Goal: Navigation & Orientation: Find specific page/section

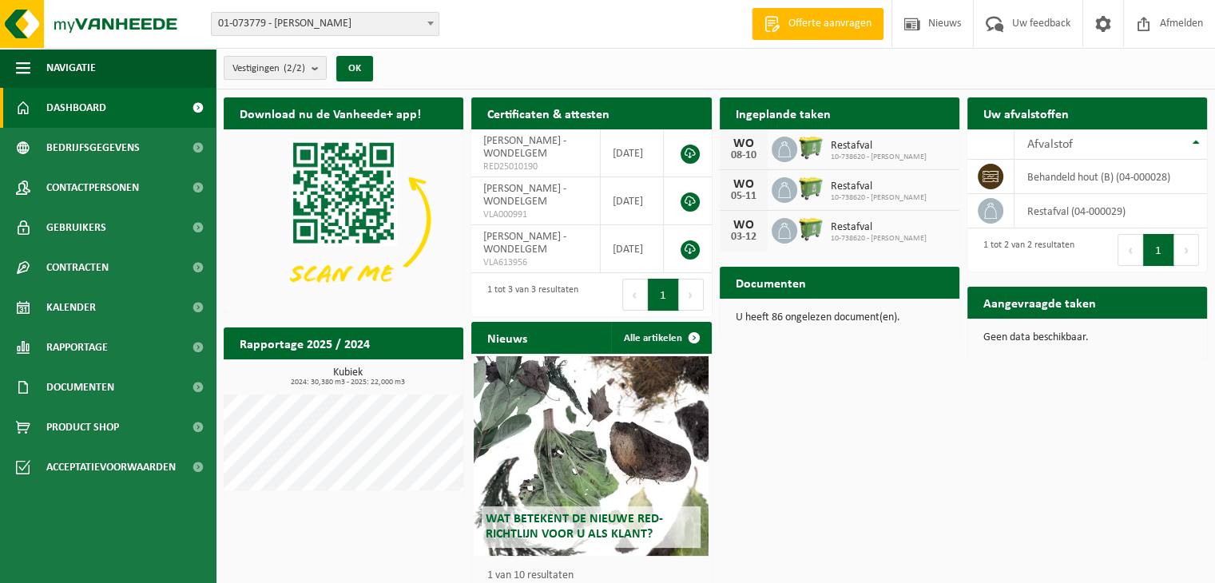
click at [1070, 304] on h2 "Aangevraagde taken" at bounding box center [1039, 302] width 145 height 31
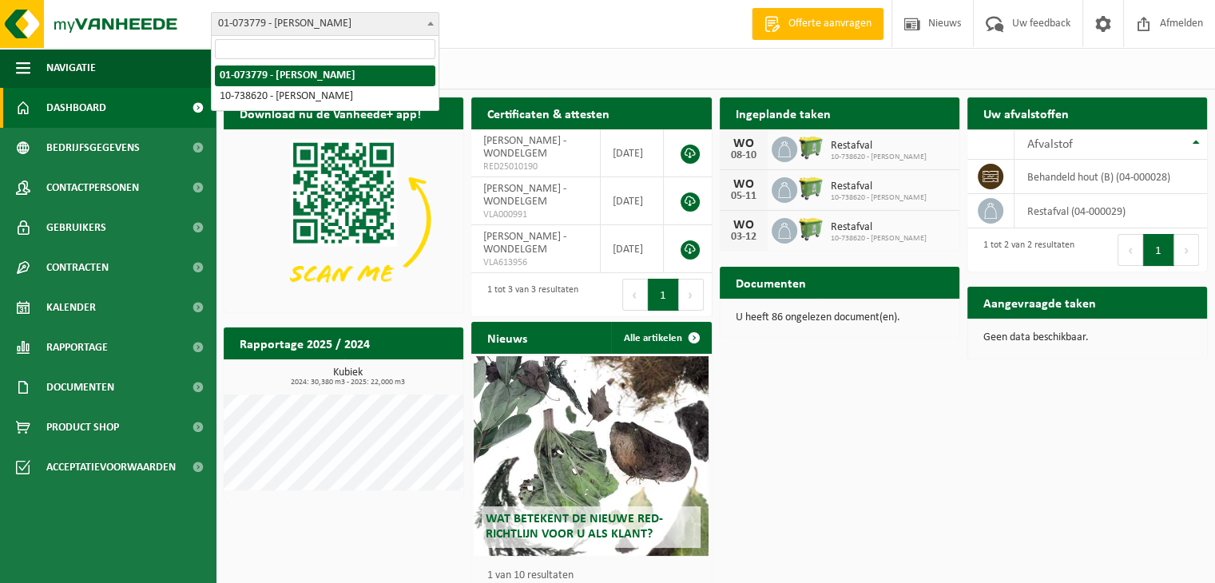
click at [430, 25] on b at bounding box center [430, 24] width 6 height 4
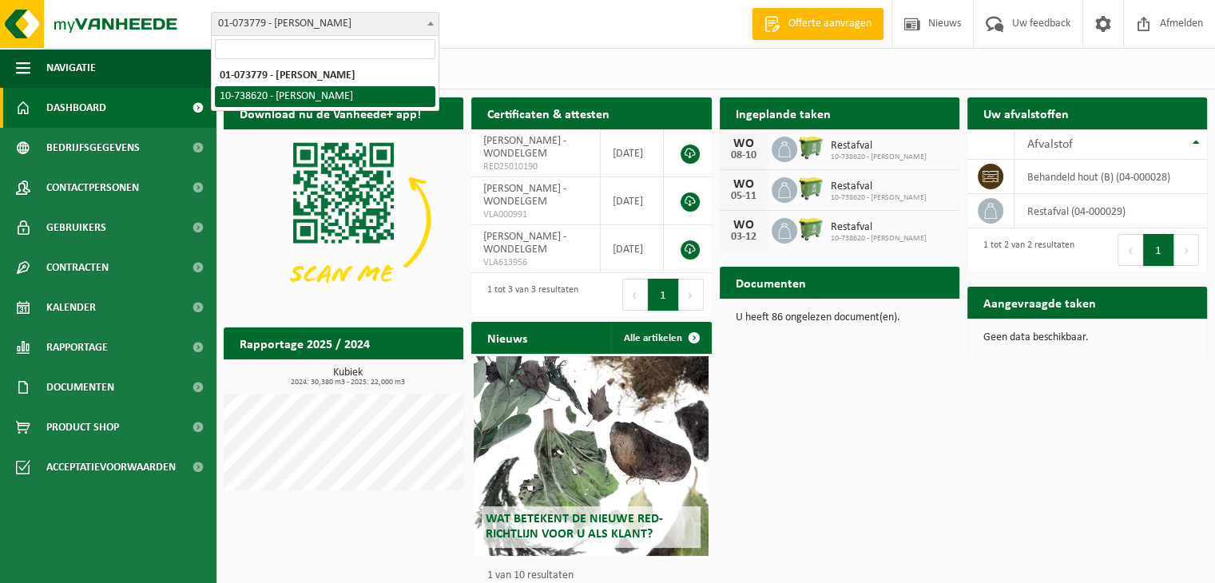
select select "23173"
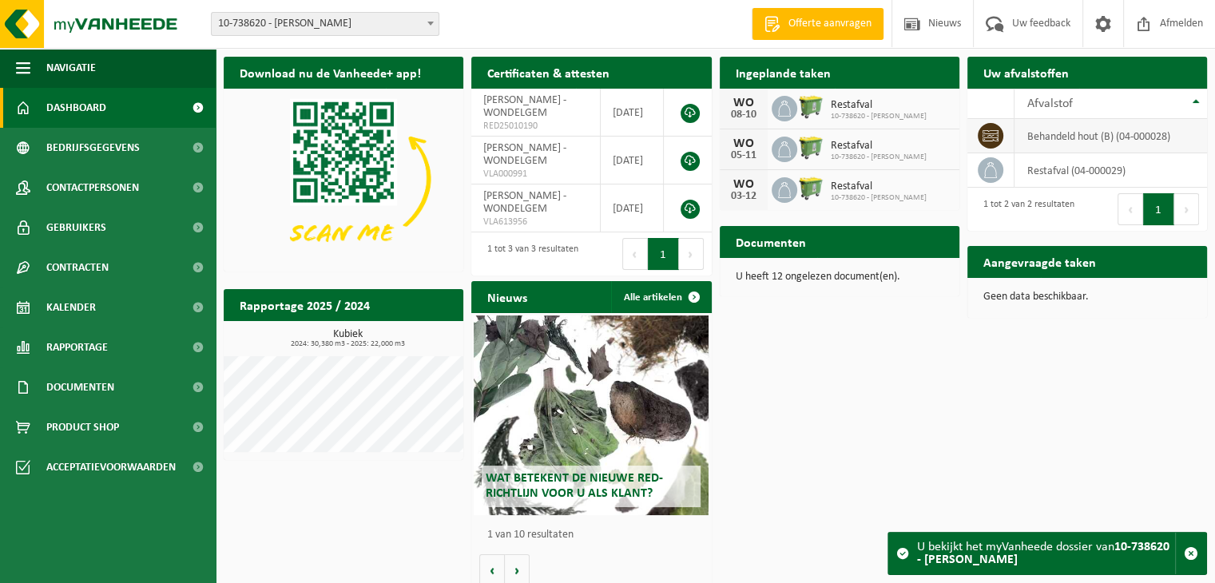
click at [1033, 140] on td "behandeld hout (B) (04-000028)" at bounding box center [1110, 136] width 193 height 34
click at [999, 138] on span at bounding box center [991, 136] width 26 height 26
click at [999, 136] on span at bounding box center [991, 136] width 26 height 26
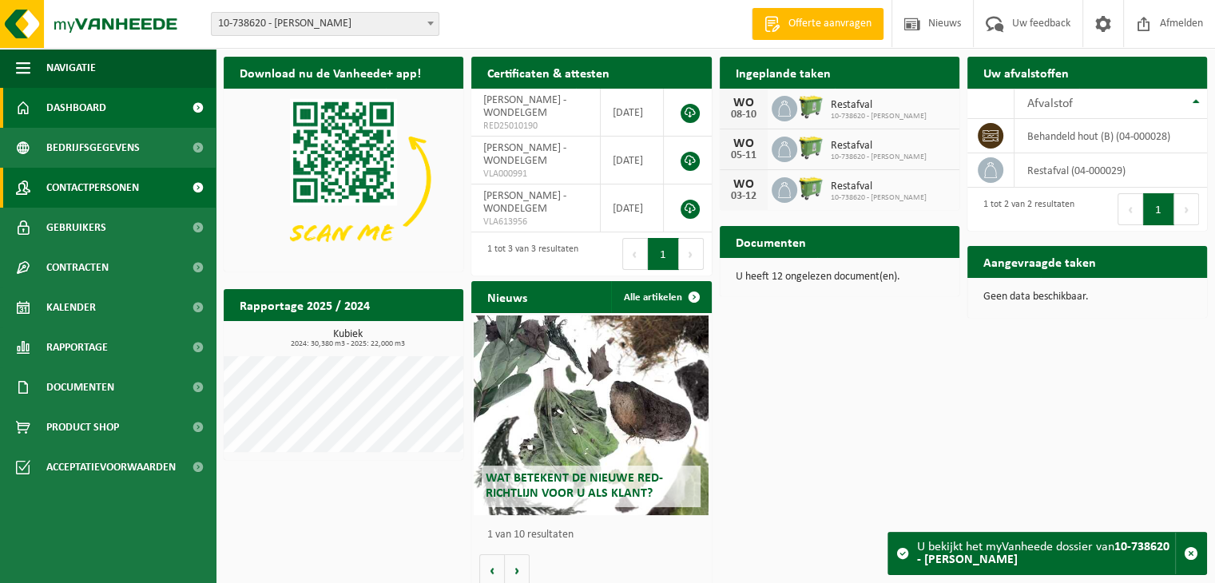
click at [153, 173] on link "Contactpersonen" at bounding box center [108, 188] width 216 height 40
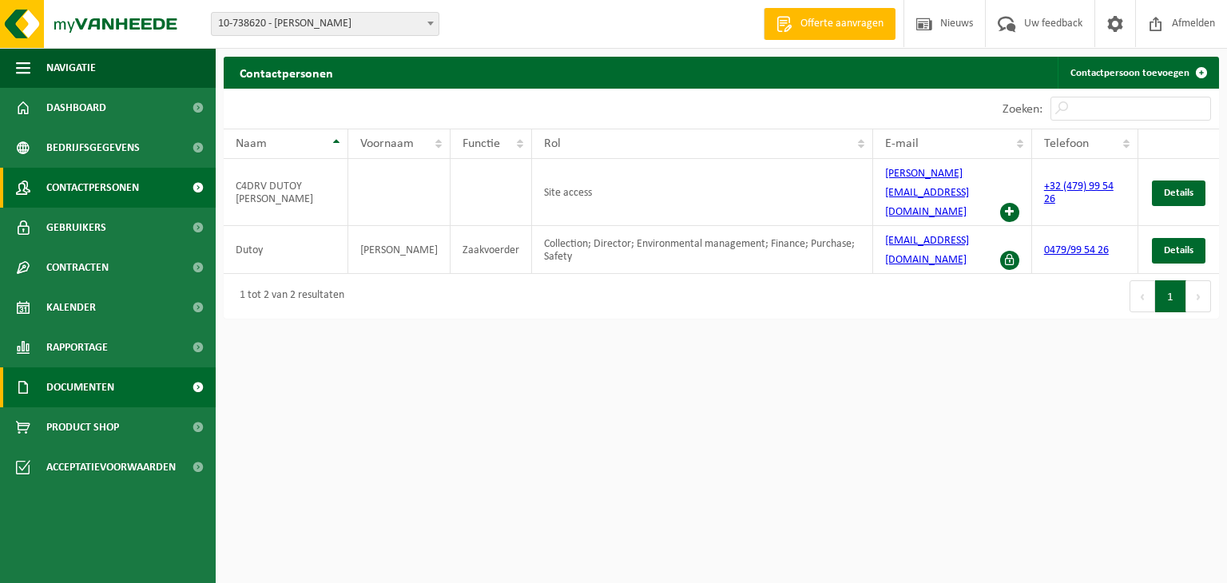
click at [158, 382] on link "Documenten" at bounding box center [108, 387] width 216 height 40
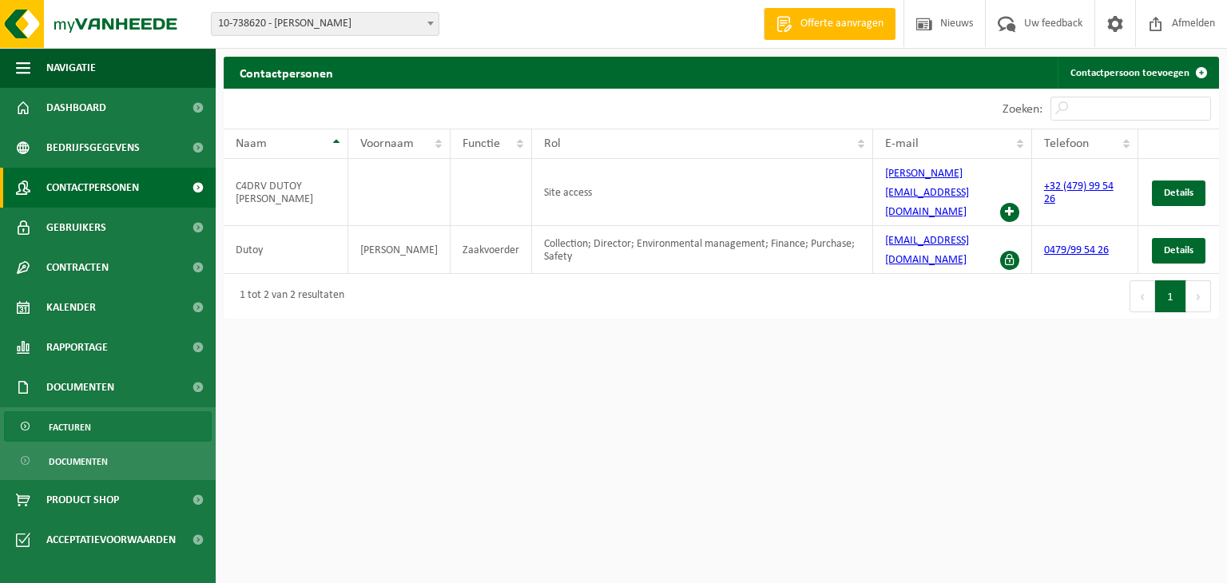
click at [153, 423] on link "Facturen" at bounding box center [108, 426] width 208 height 30
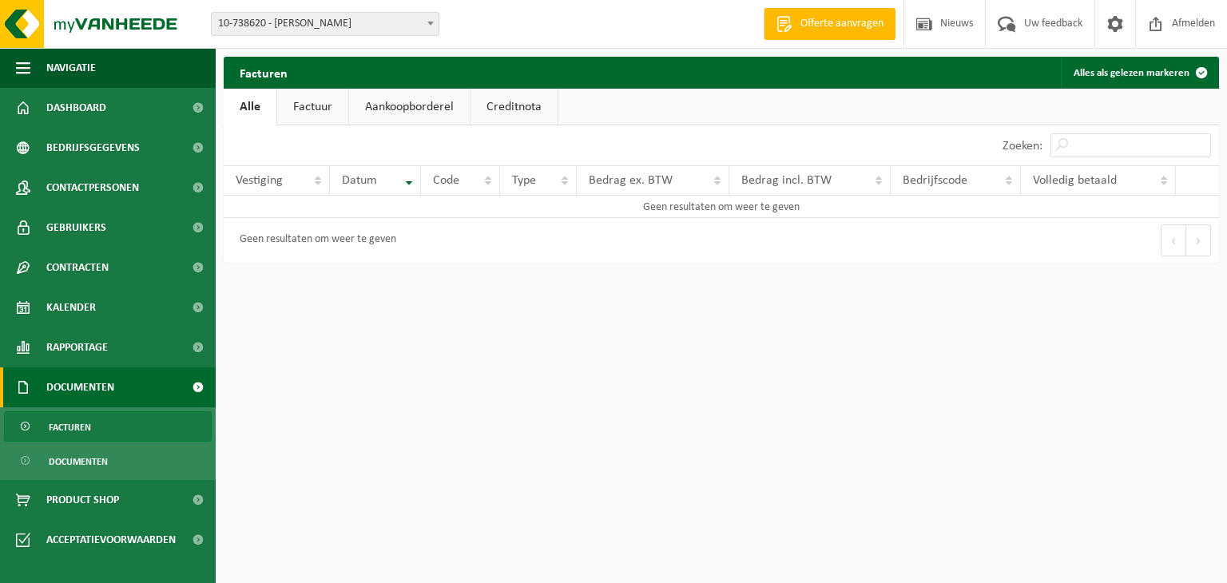
click at [296, 111] on link "Factuur" at bounding box center [312, 107] width 71 height 37
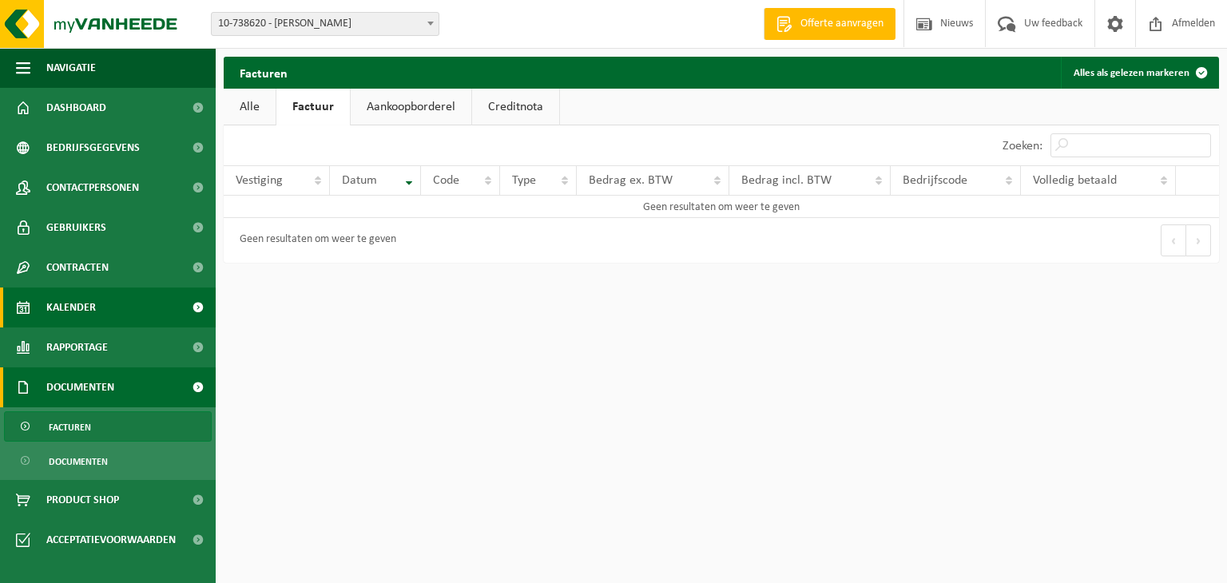
click at [149, 308] on link "Kalender" at bounding box center [108, 308] width 216 height 40
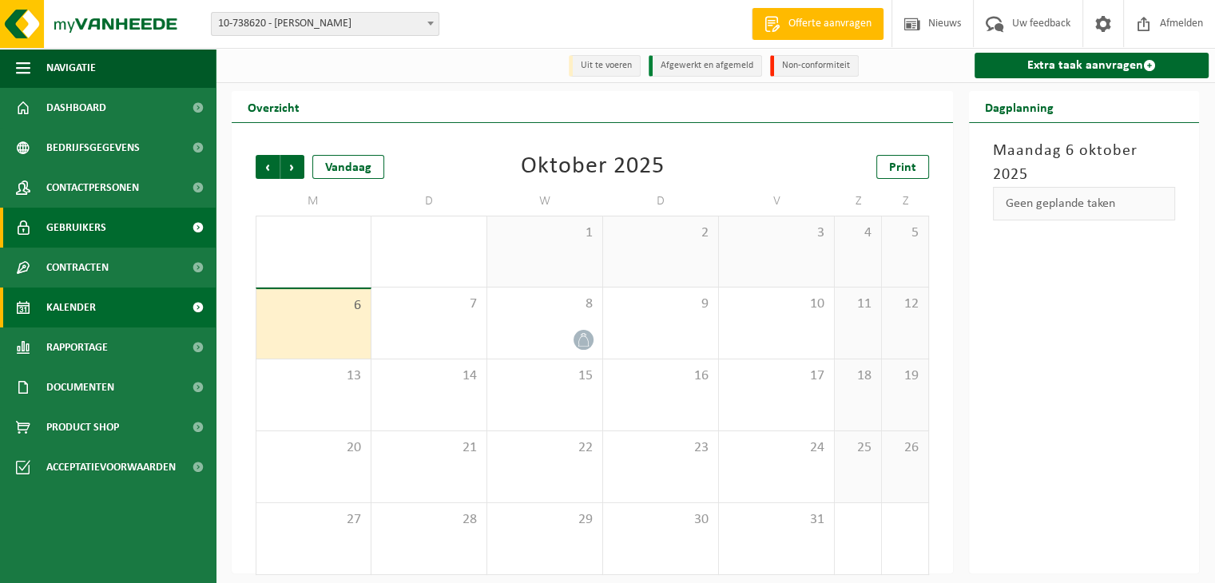
click at [157, 224] on link "Gebruikers" at bounding box center [108, 228] width 216 height 40
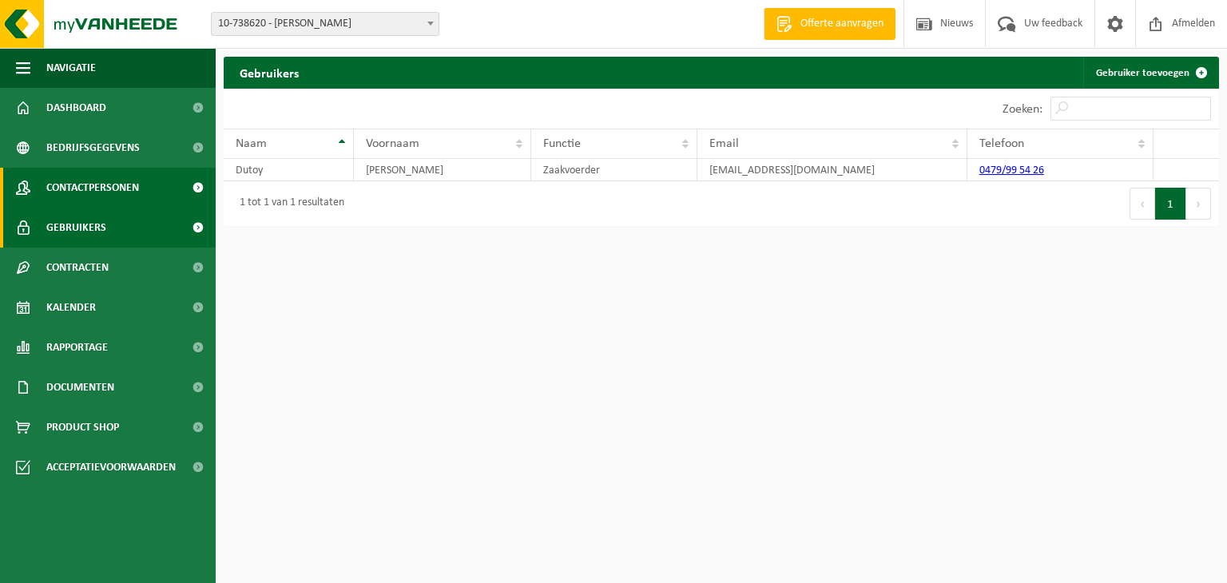
click at [160, 186] on link "Contactpersonen" at bounding box center [108, 188] width 216 height 40
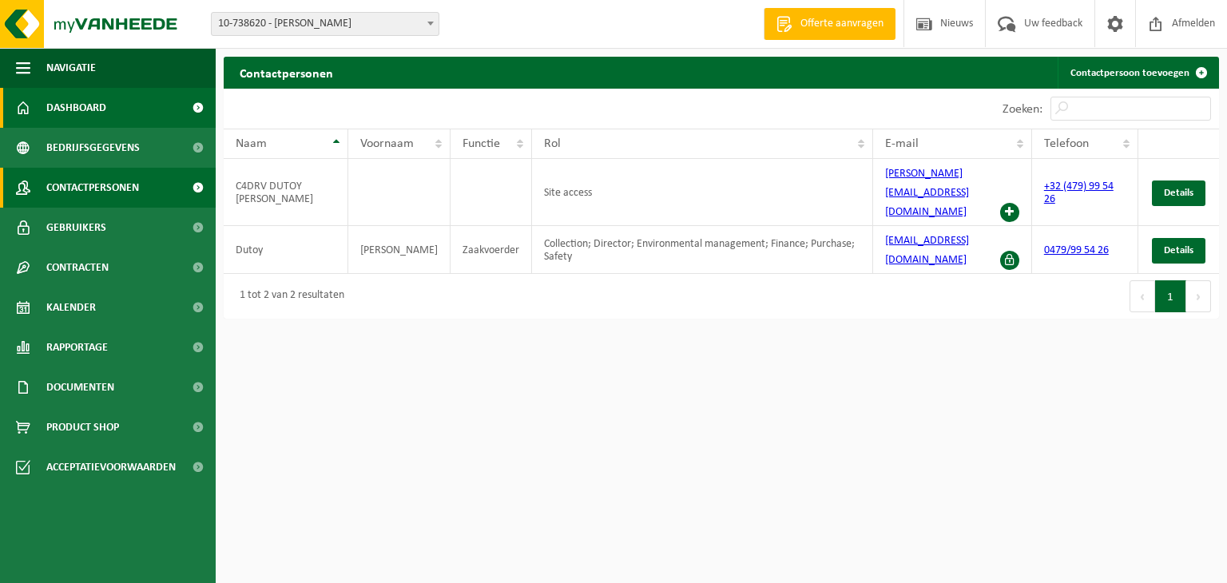
click at [141, 113] on link "Dashboard" at bounding box center [108, 108] width 216 height 40
